Goal: Task Accomplishment & Management: Use online tool/utility

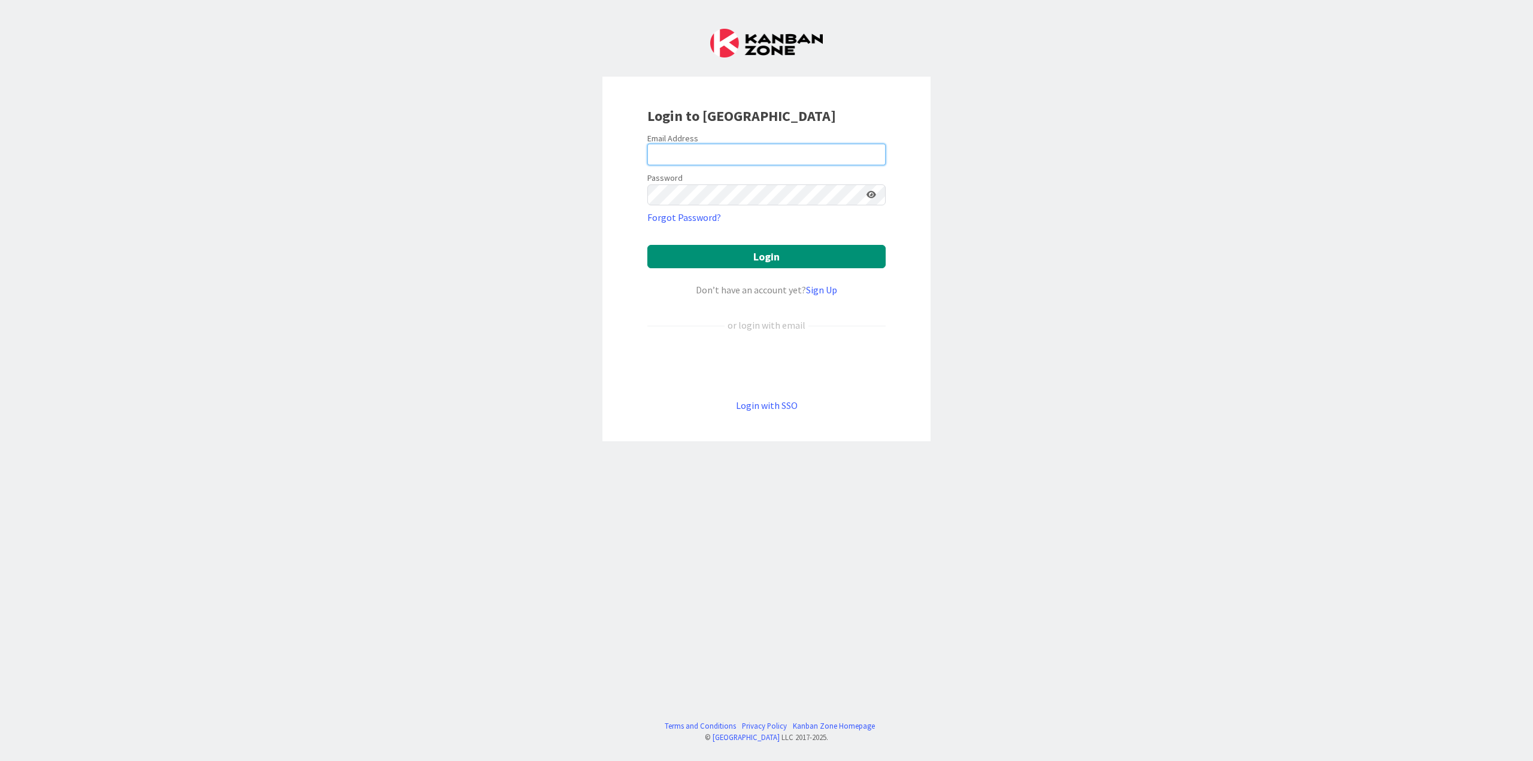
type input "[PERSON_NAME][EMAIL_ADDRESS][DOMAIN_NAME]"
click at [762, 254] on button "Login" at bounding box center [767, 256] width 238 height 23
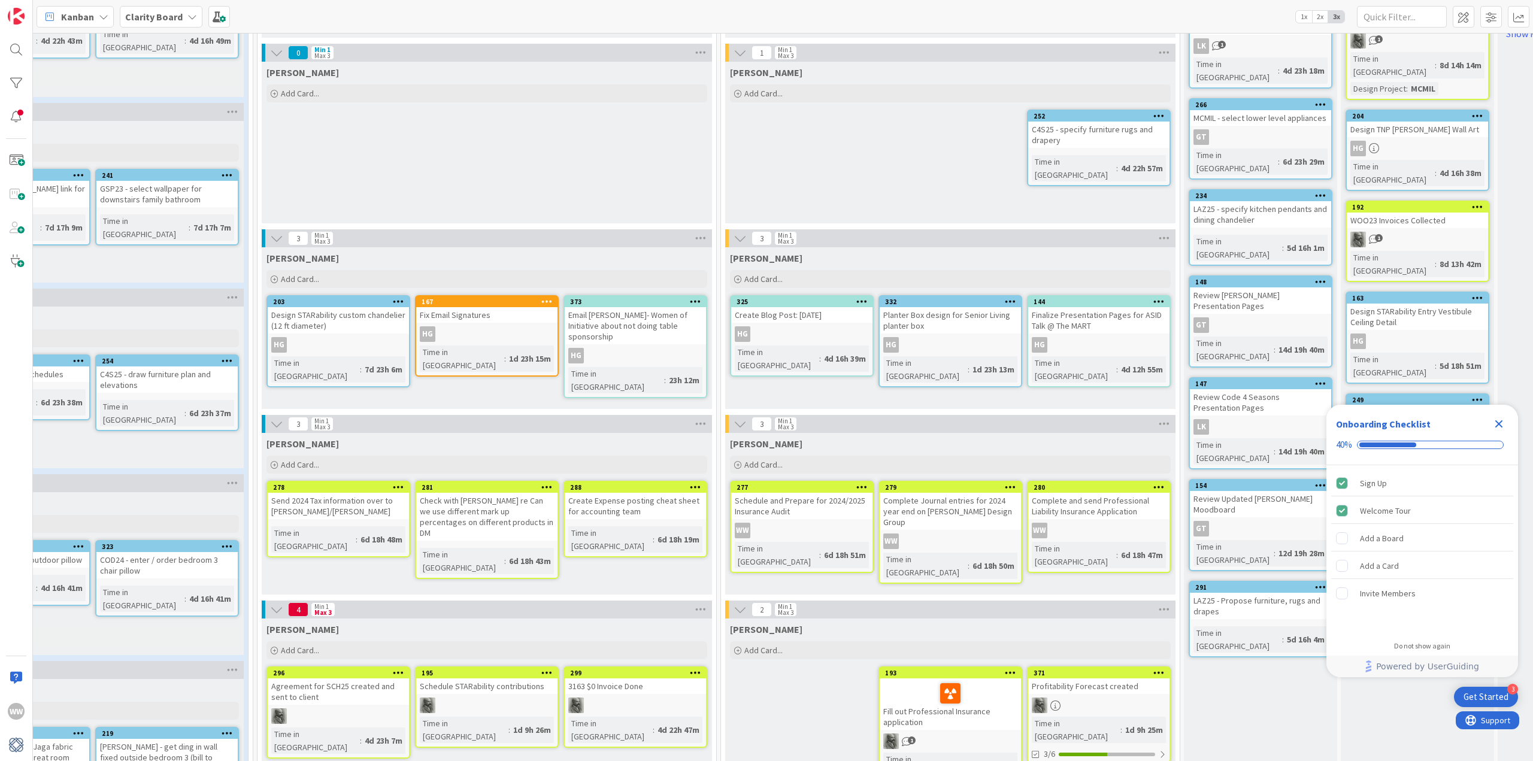
scroll to position [419, 557]
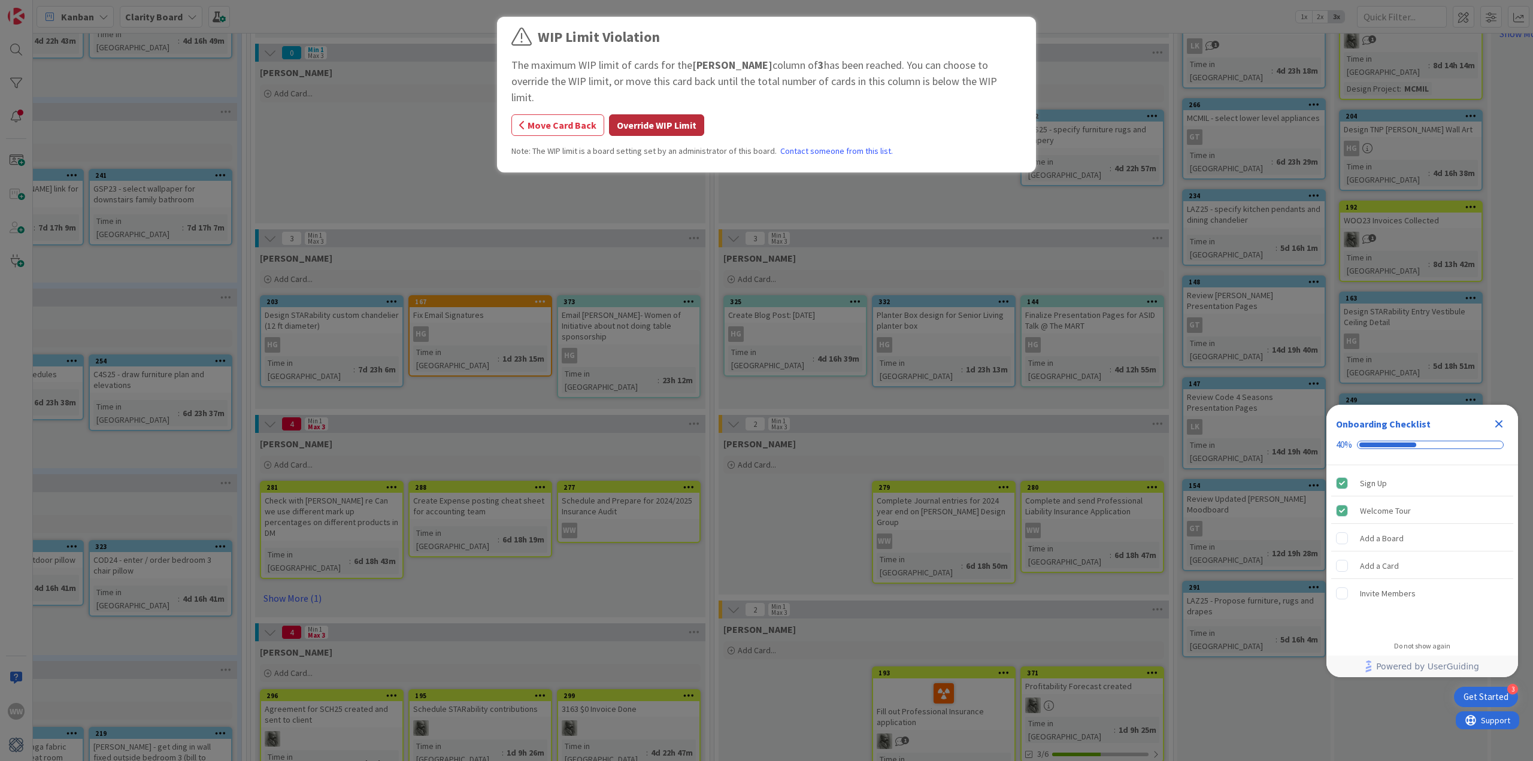
click at [648, 114] on button "Override WIP Limit" at bounding box center [656, 125] width 95 height 22
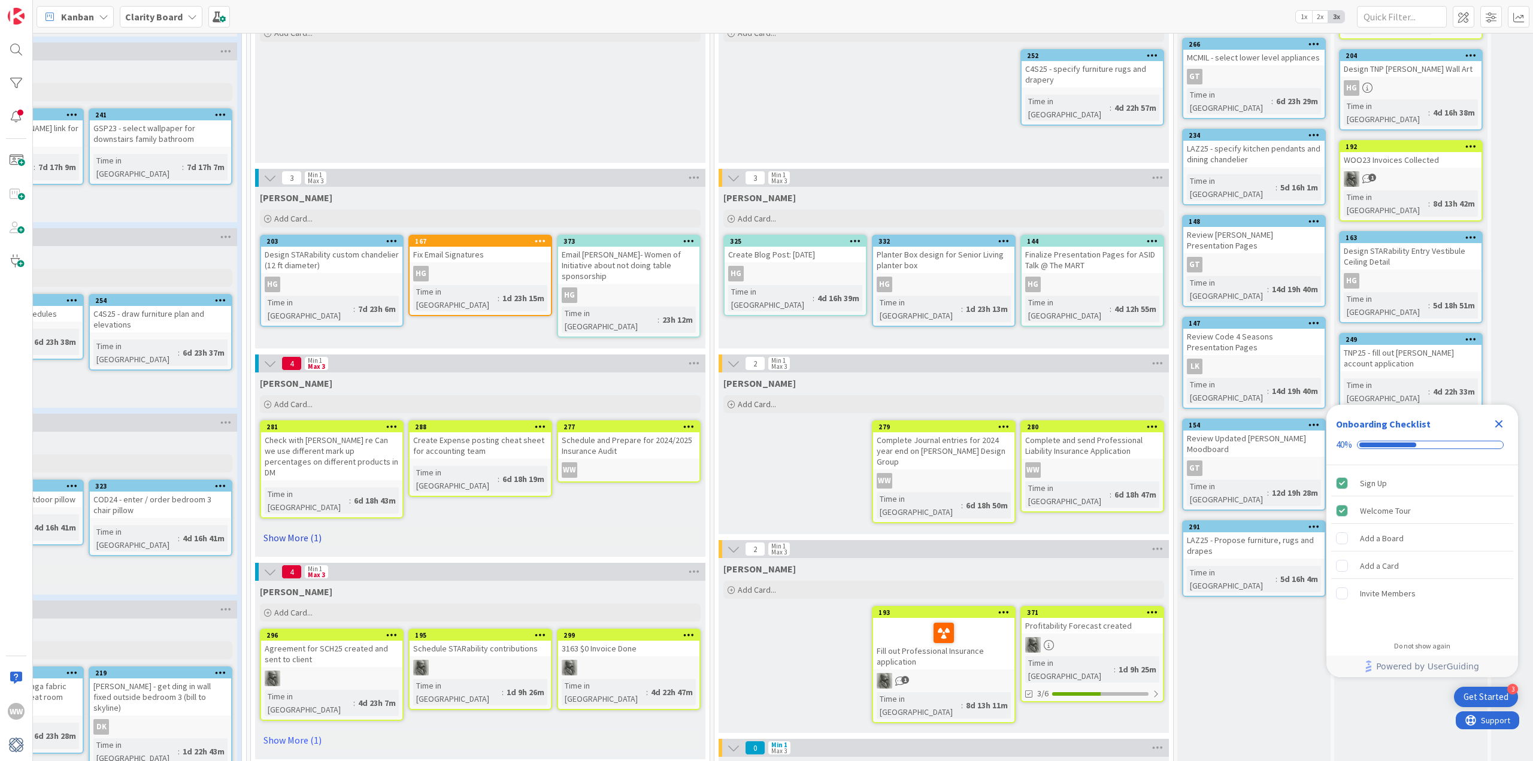
scroll to position [539, 557]
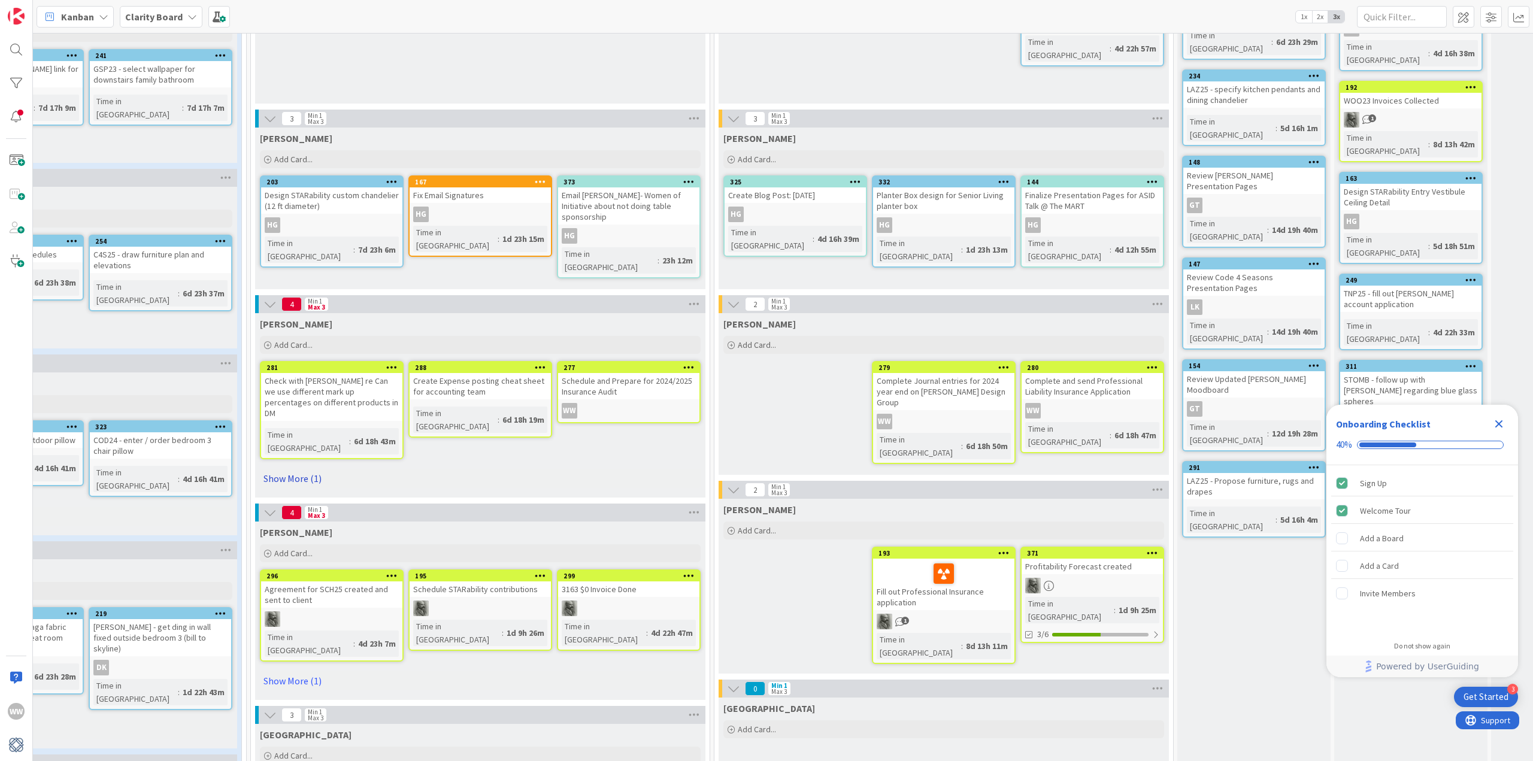
click at [299, 469] on link "Show More (1)" at bounding box center [480, 478] width 441 height 19
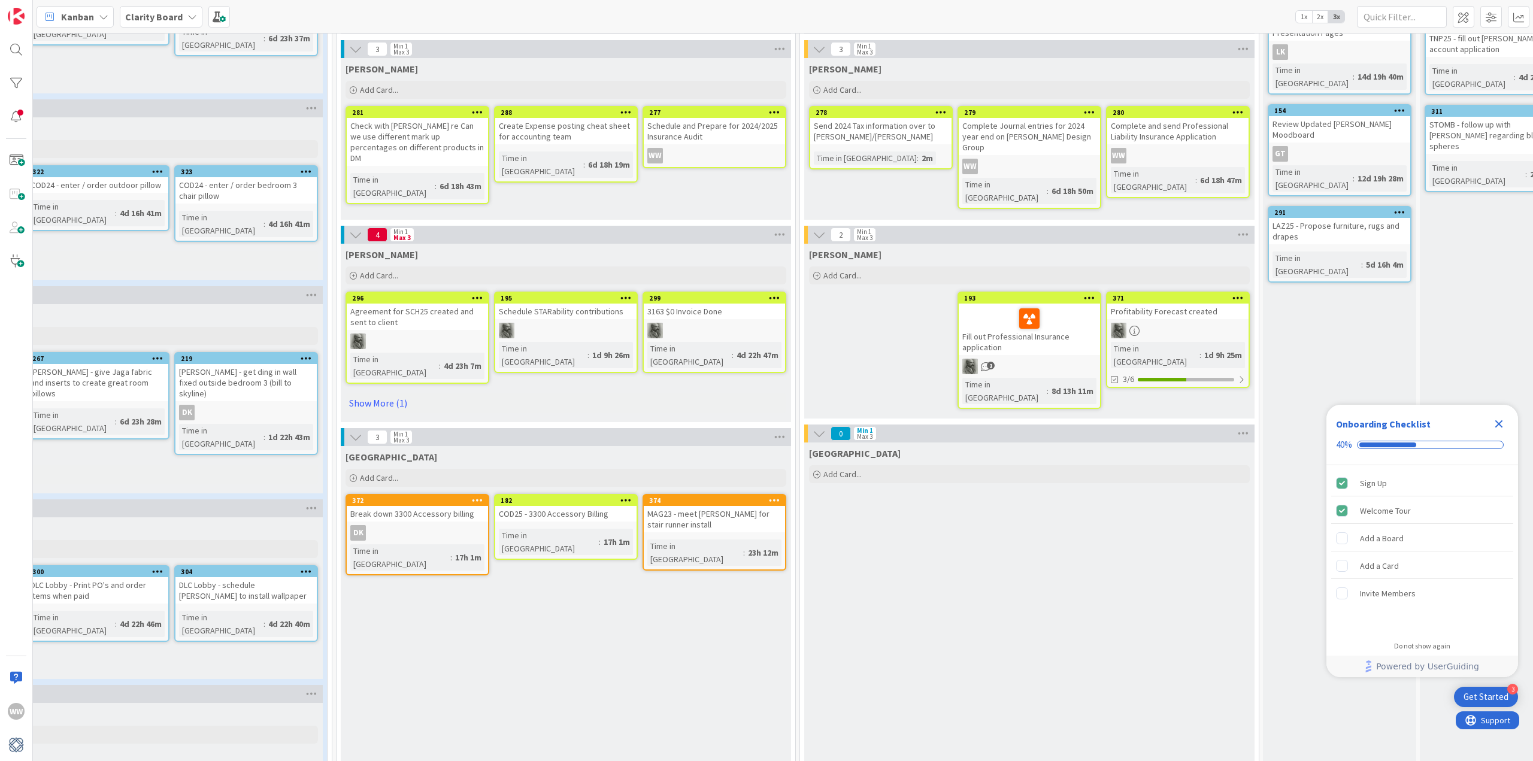
scroll to position [779, 471]
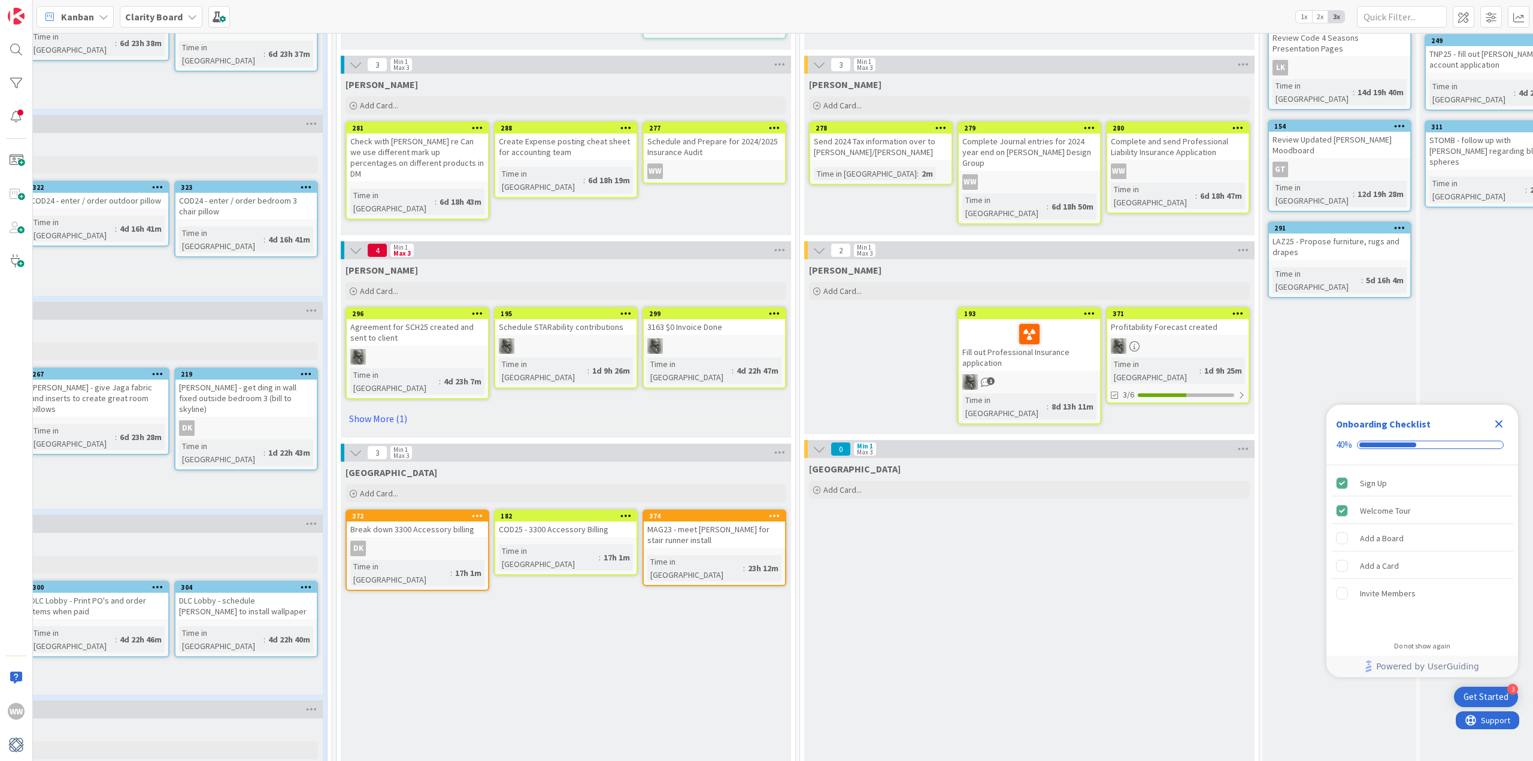
click at [987, 381] on span "1" at bounding box center [991, 381] width 8 height 8
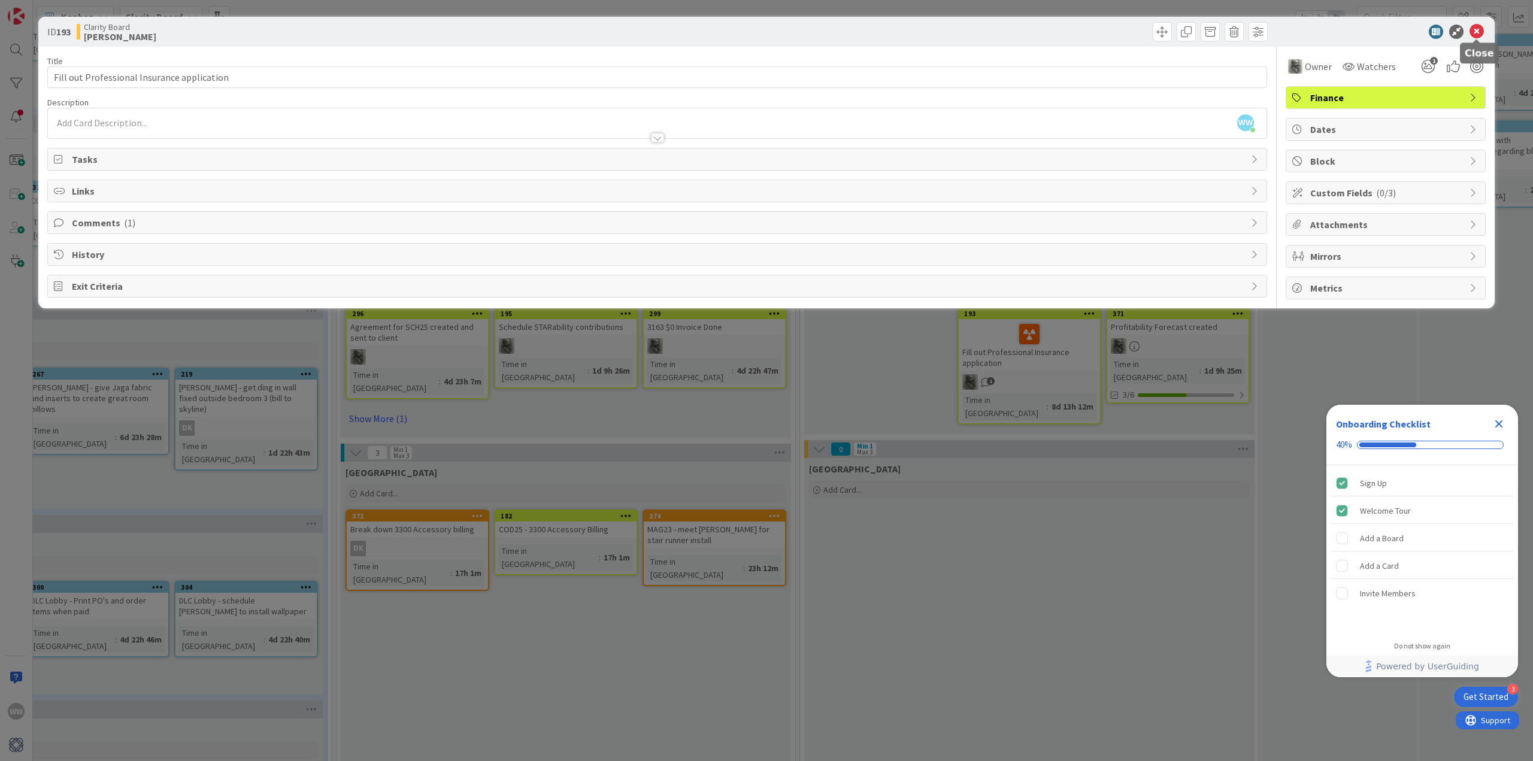
click at [1477, 32] on icon at bounding box center [1477, 32] width 14 height 14
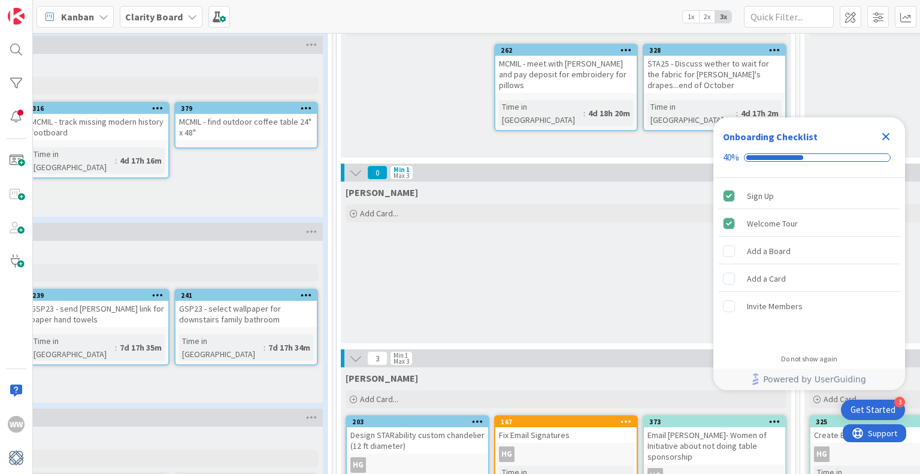
scroll to position [299, 471]
click at [881, 137] on icon "Close Checklist" at bounding box center [886, 136] width 14 height 14
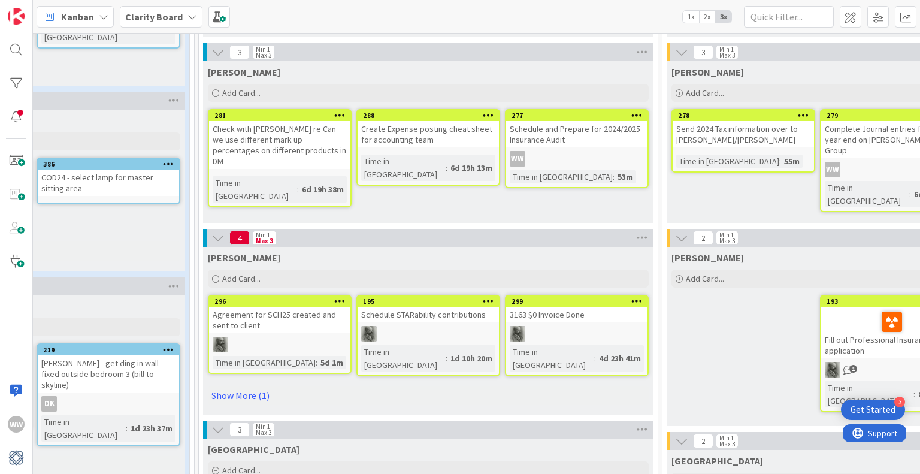
scroll to position [659, 609]
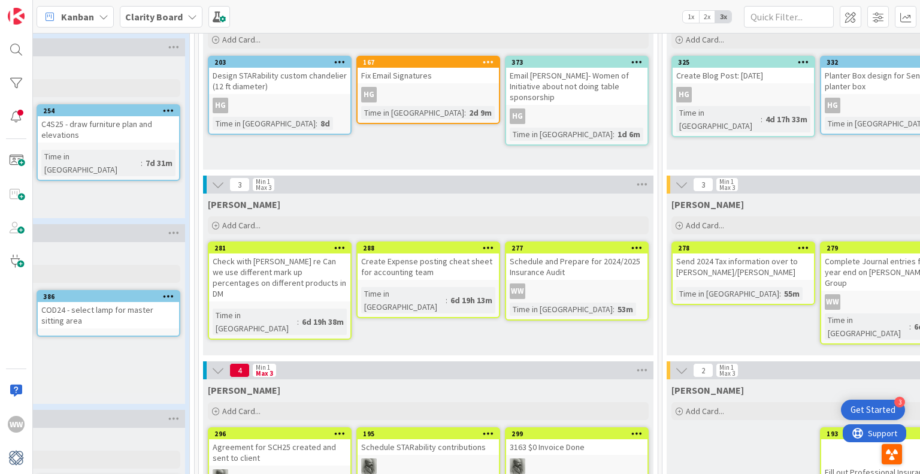
click at [322, 331] on div "[PERSON_NAME] Add Card... 277 Schedule and Prepare for 2024/2025 Insurance Audi…" at bounding box center [428, 274] width 450 height 162
click at [220, 369] on icon at bounding box center [217, 370] width 13 height 13
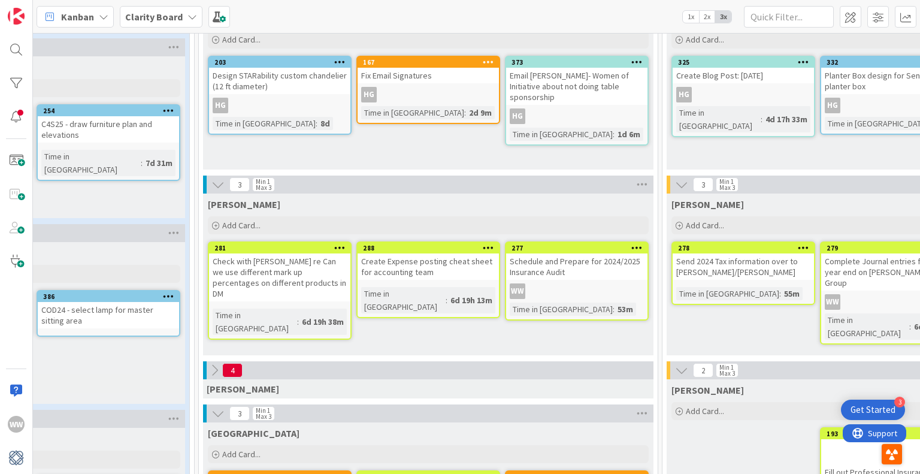
click at [219, 368] on icon at bounding box center [214, 370] width 13 height 13
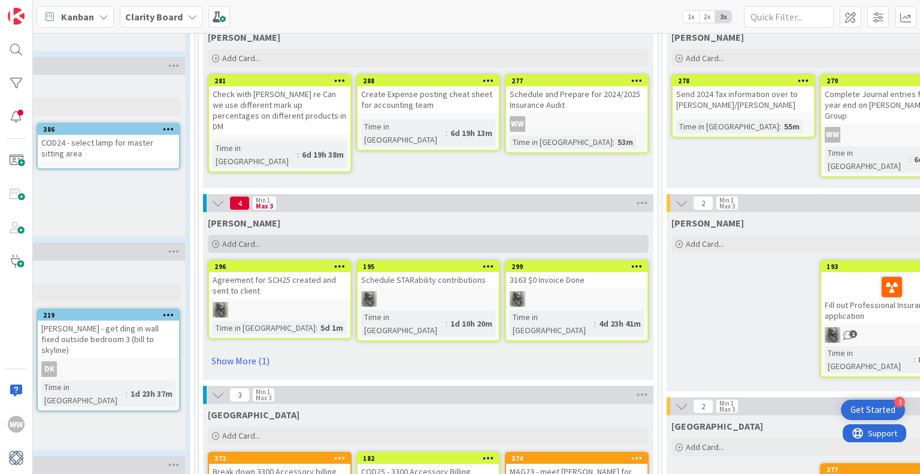
scroll to position [839, 609]
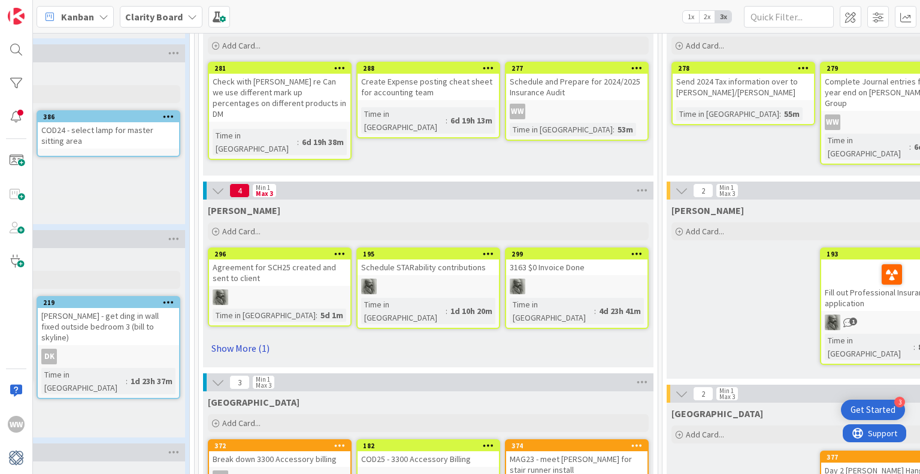
click at [247, 346] on link "Show More (1)" at bounding box center [428, 347] width 441 height 19
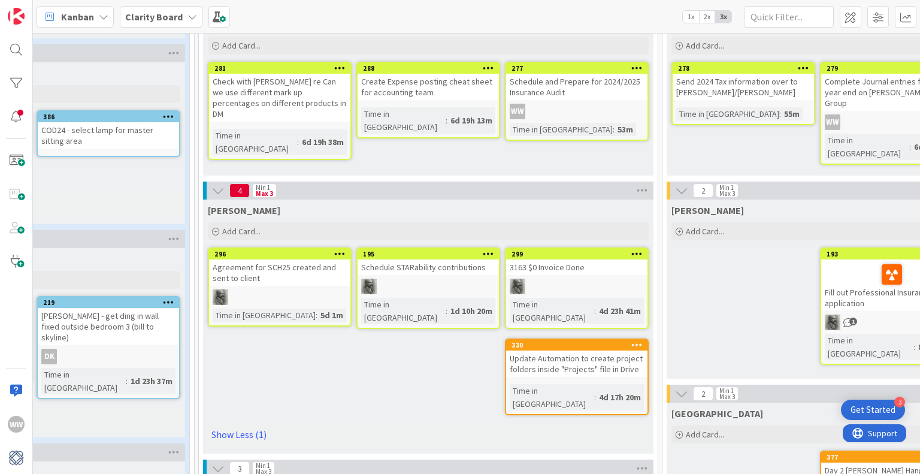
click at [216, 191] on icon at bounding box center [217, 190] width 13 height 13
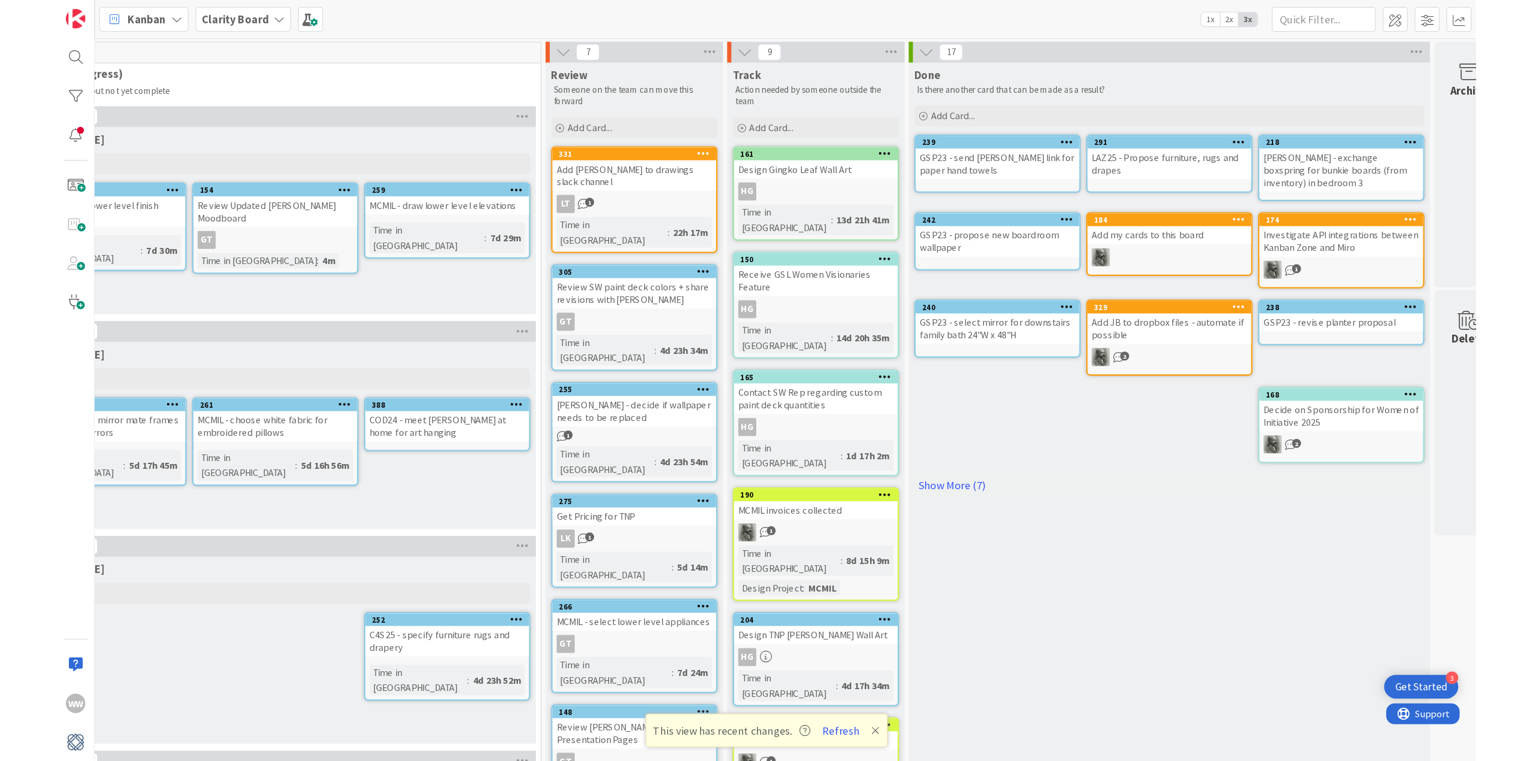
scroll to position [0, 1040]
